Goal: Contribute content

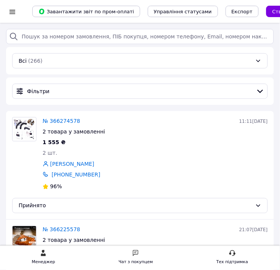
drag, startPoint x: 186, startPoint y: 8, endPoint x: 5, endPoint y: 210, distance: 271.2
click at [9, 11] on div at bounding box center [13, 12] width 10 height 8
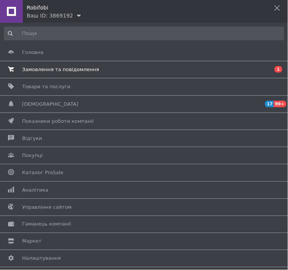
click at [52, 66] on span "Замовлення та повідомлення" at bounding box center [60, 69] width 77 height 7
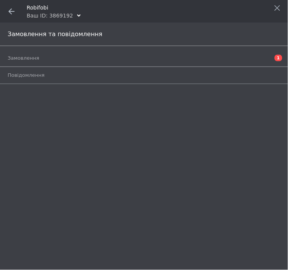
click at [14, 20] on span at bounding box center [11, 11] width 23 height 23
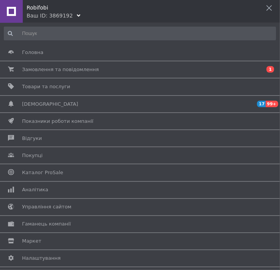
click at [13, 13] on div at bounding box center [11, 11] width 23 height 23
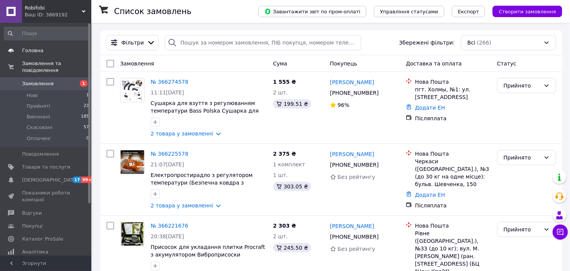
click at [51, 52] on span "Головна" at bounding box center [46, 50] width 48 height 7
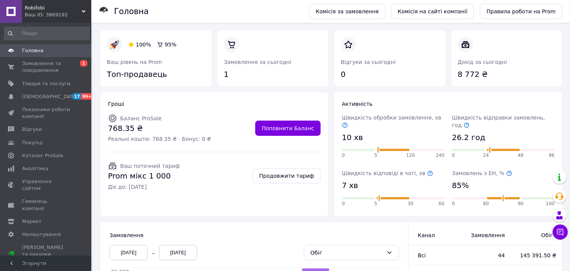
click at [81, 14] on div "Ваш ID: 3869192" at bounding box center [58, 14] width 67 height 7
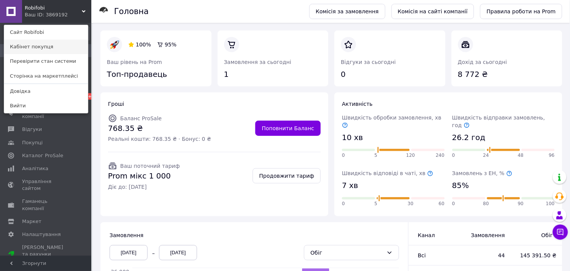
click at [49, 51] on link "Кабінет покупця" at bounding box center [46, 47] width 84 height 14
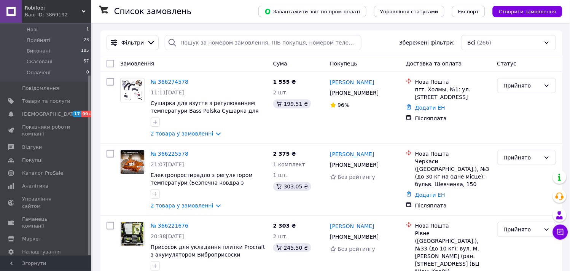
scroll to position [67, 0]
drag, startPoint x: 88, startPoint y: 137, endPoint x: 89, endPoint y: 208, distance: 71.1
click at [89, 208] on div at bounding box center [89, 165] width 2 height 179
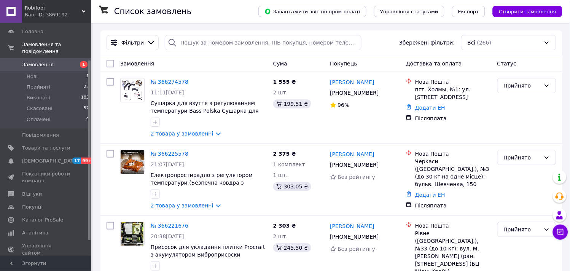
scroll to position [0, 0]
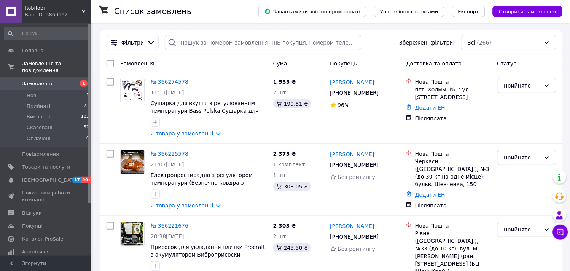
drag, startPoint x: 89, startPoint y: 204, endPoint x: 93, endPoint y: 127, distance: 76.5
click at [61, 61] on span "Замовлення та повідомлення" at bounding box center [56, 67] width 69 height 14
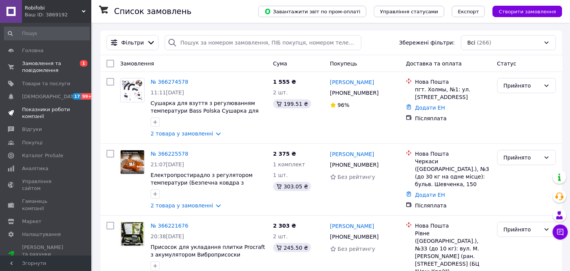
click at [42, 113] on span "Показники роботи компанії" at bounding box center [46, 113] width 48 height 14
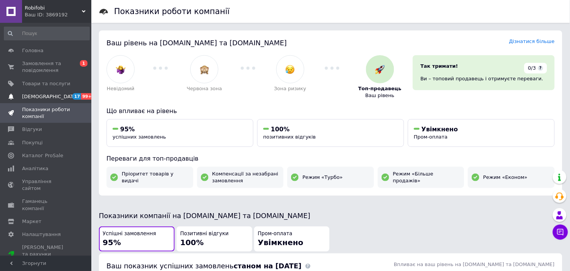
click at [51, 93] on span "[DEMOGRAPHIC_DATA]" at bounding box center [46, 96] width 48 height 7
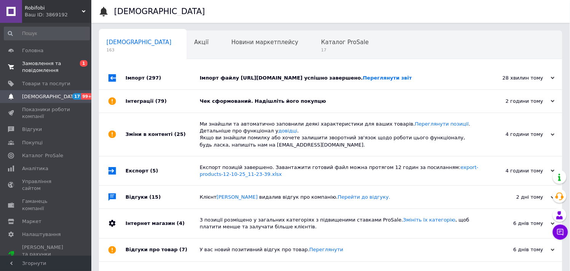
click at [59, 71] on span "Замовлення та повідомлення" at bounding box center [46, 67] width 48 height 14
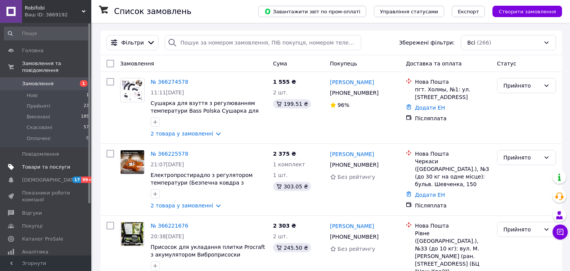
click at [44, 165] on link "Товари та послуги" at bounding box center [47, 166] width 94 height 13
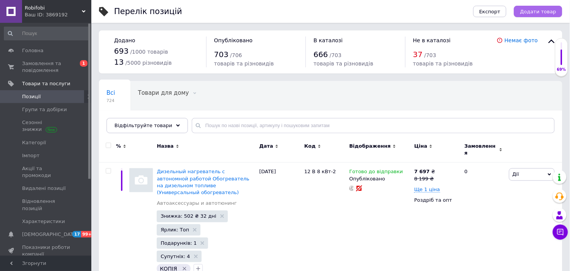
click at [534, 6] on button "Додати товар" at bounding box center [538, 11] width 48 height 11
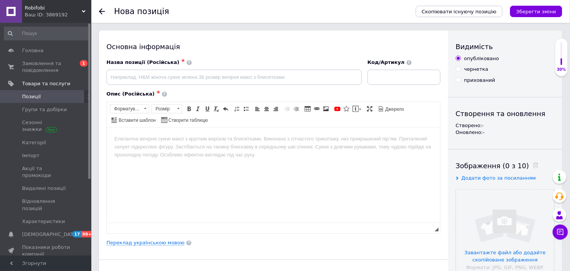
click at [163, 59] on span "Назва позиції (Російська)" at bounding box center [142, 62] width 73 height 6
click at [154, 245] on link "Переклад українською мовою" at bounding box center [145, 243] width 78 height 6
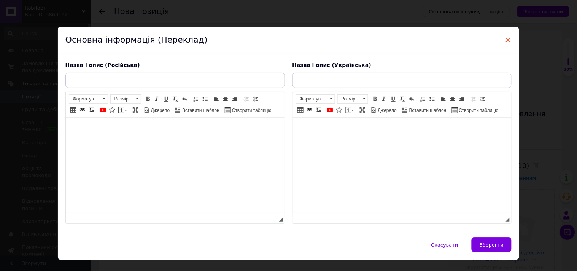
click at [505, 37] on span "×" at bounding box center [508, 39] width 7 height 13
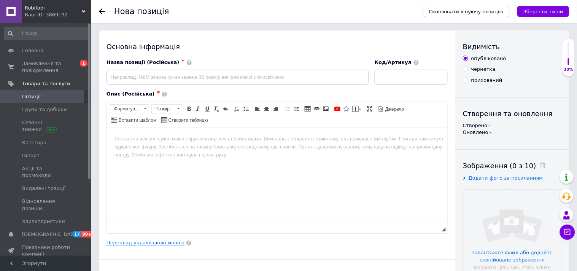
click at [504, 37] on div "Видимість опубліковано чернетка прихований Створення та оновлення Створено: - О…" at bounding box center [512, 242] width 114 height 424
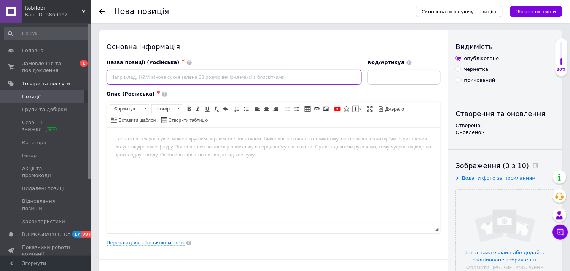
click at [211, 83] on input at bounding box center [233, 77] width 255 height 15
click at [394, 76] on input at bounding box center [403, 77] width 73 height 15
